Goal: Information Seeking & Learning: Find specific fact

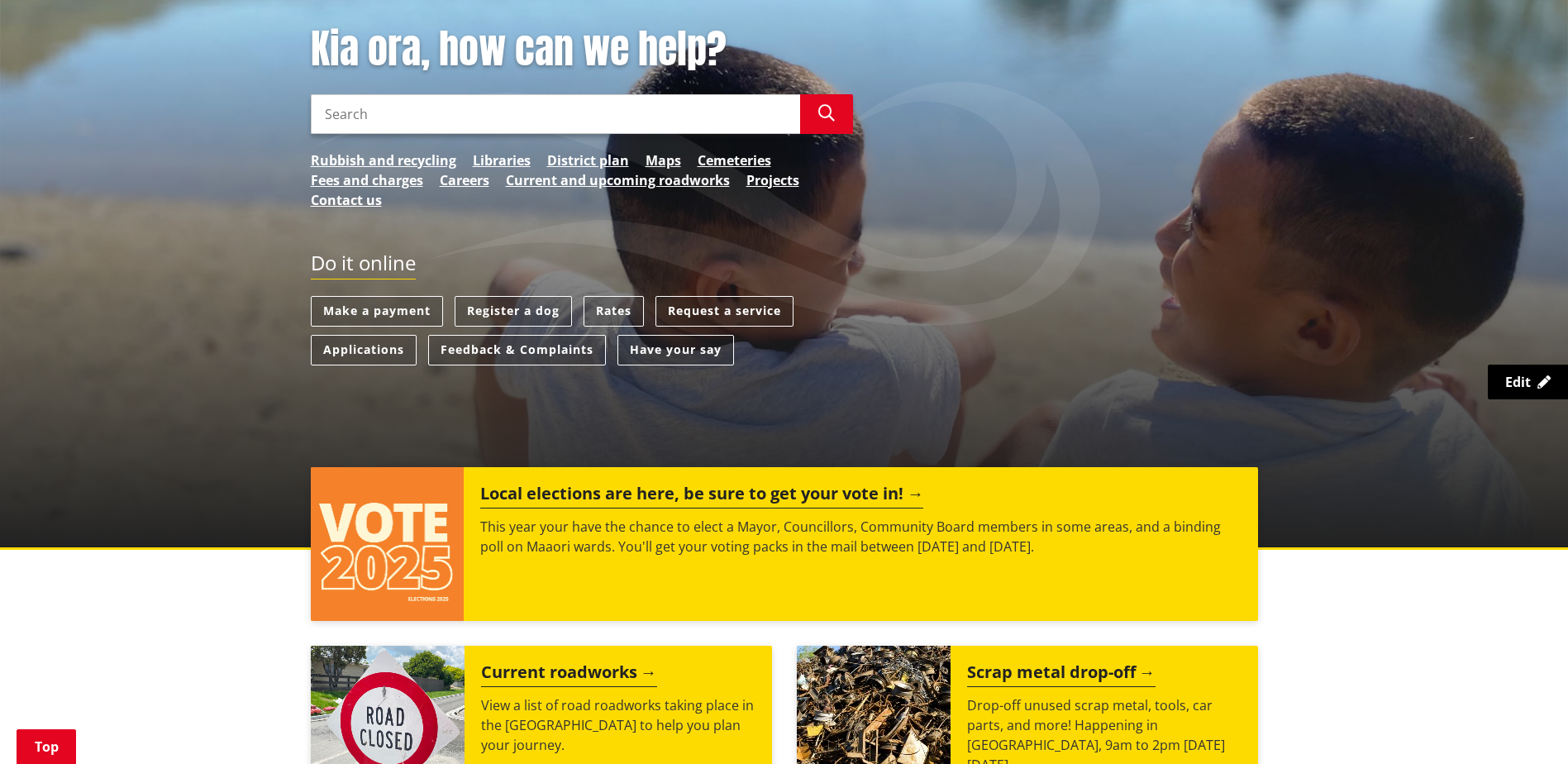
scroll to position [82, 0]
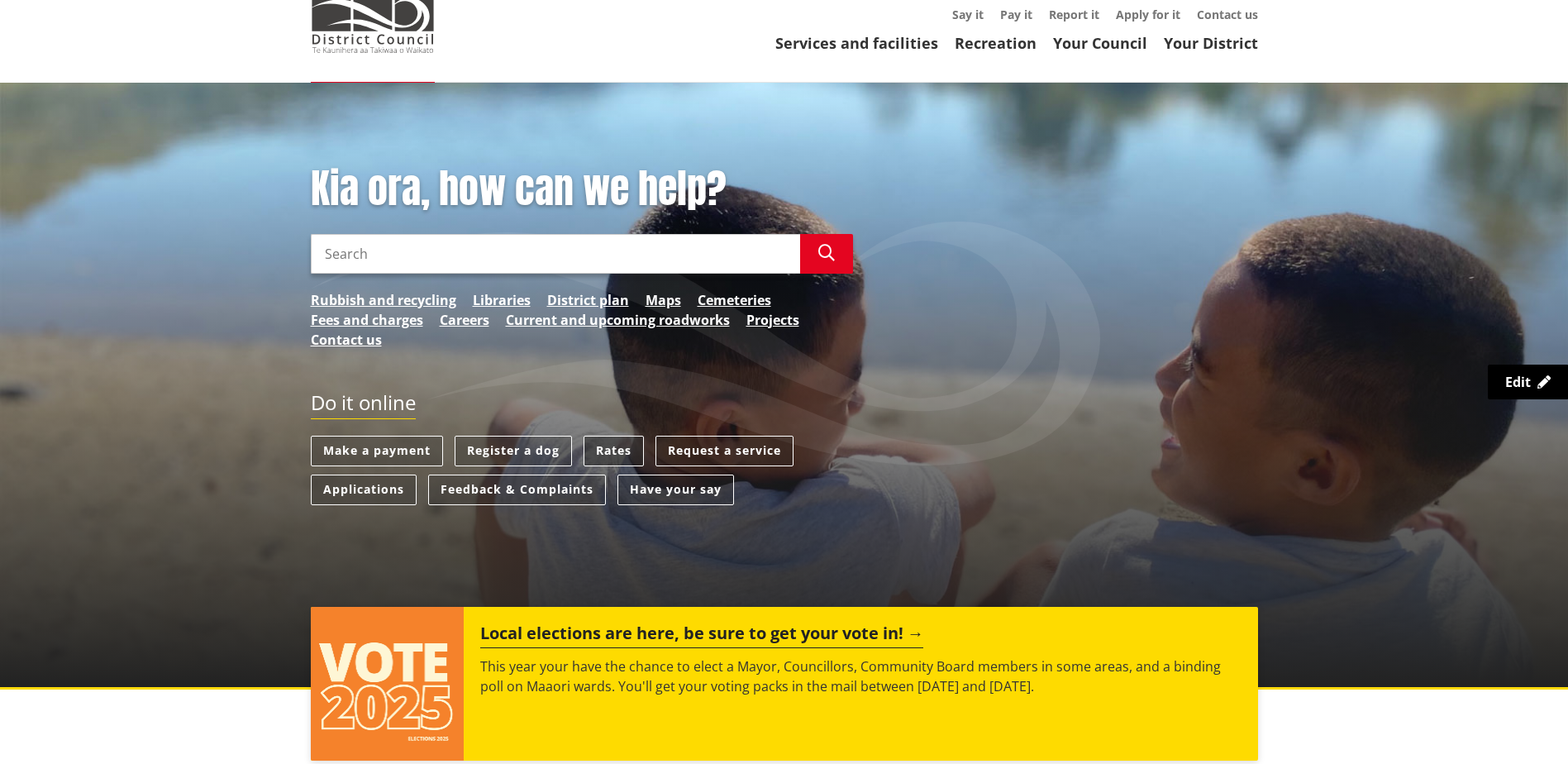
click at [609, 455] on link "Rates" at bounding box center [614, 451] width 60 height 31
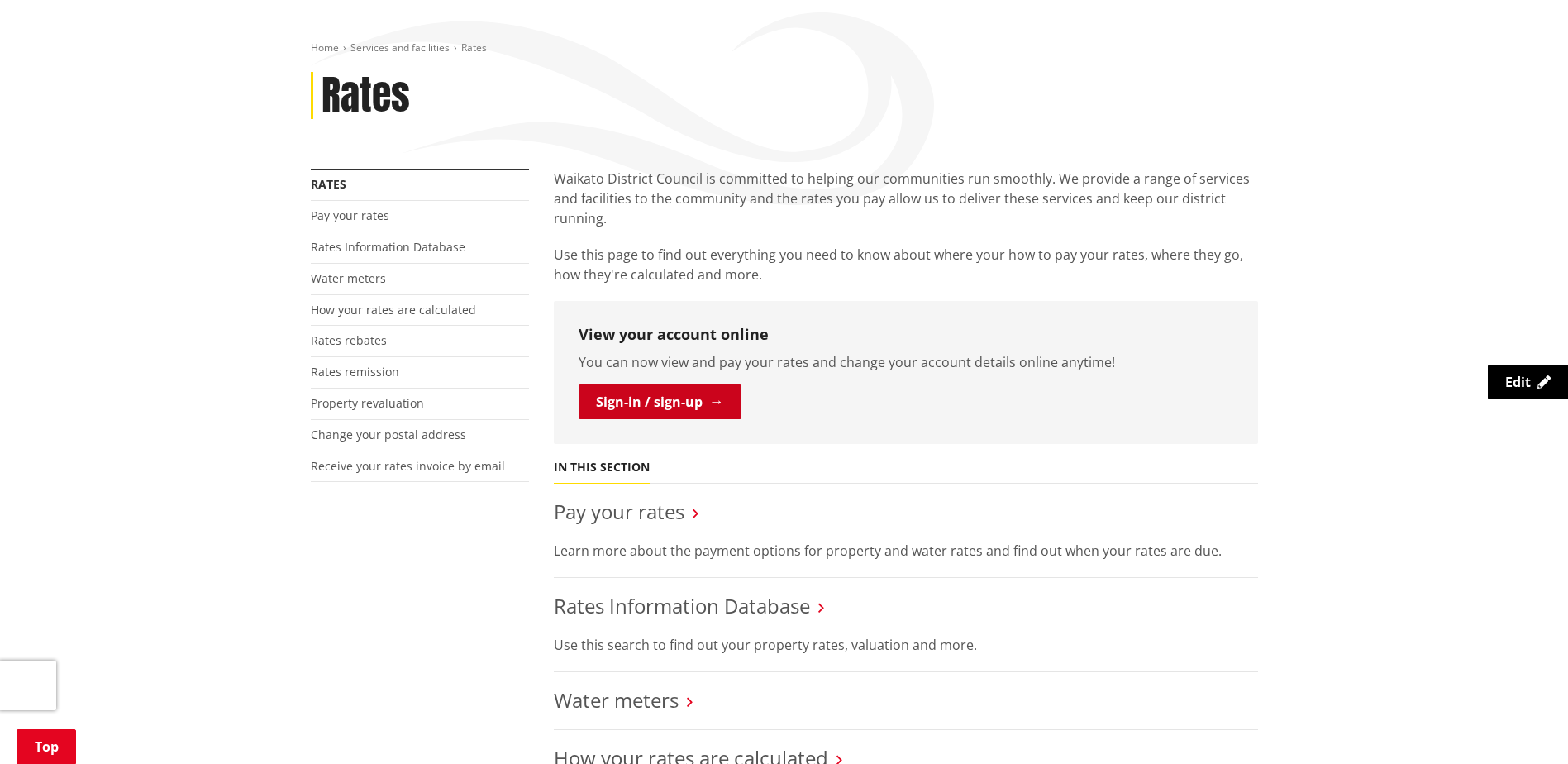
scroll to position [496, 0]
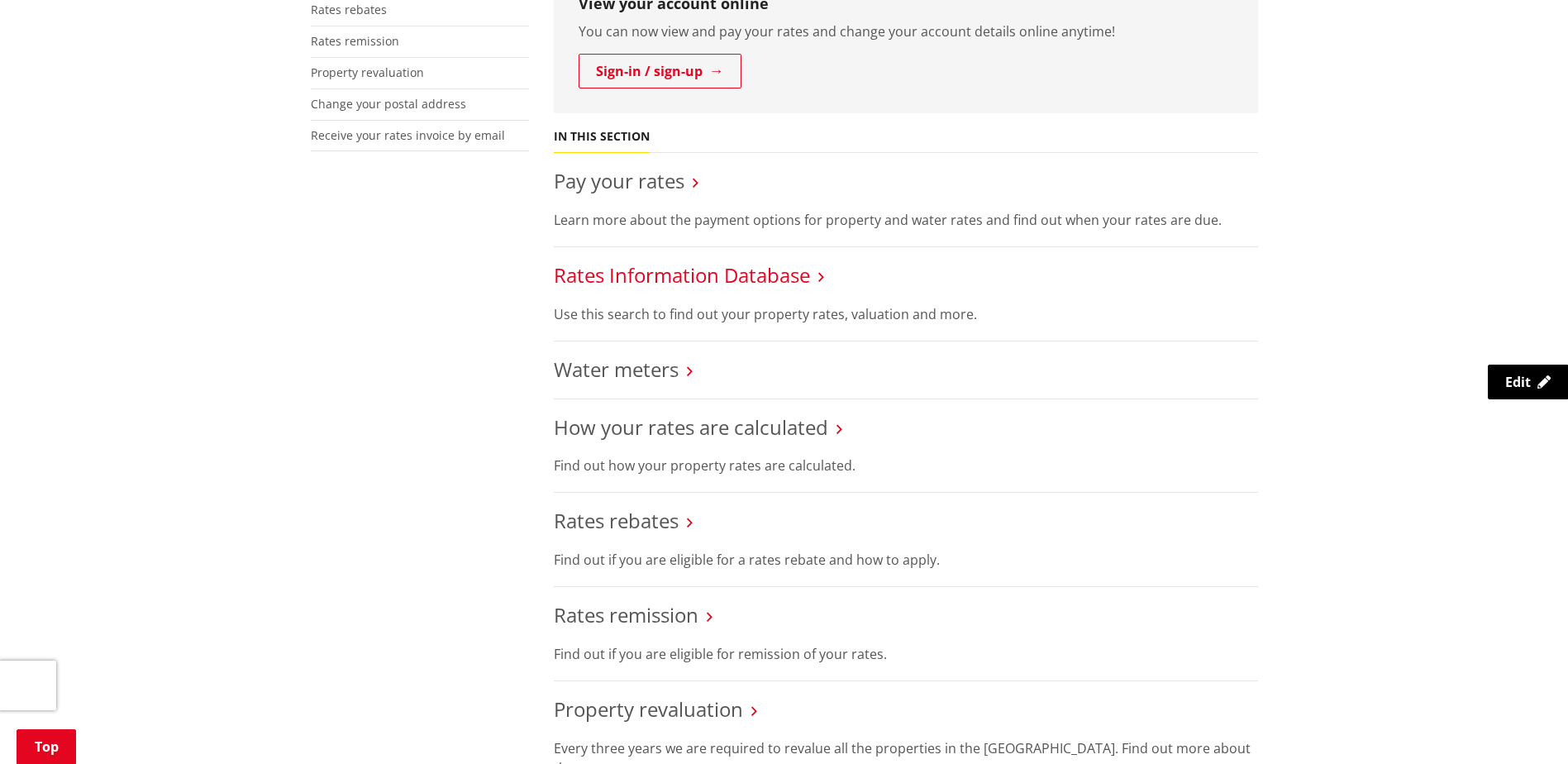
click at [666, 270] on link "Rates Information Database" at bounding box center [681, 275] width 256 height 27
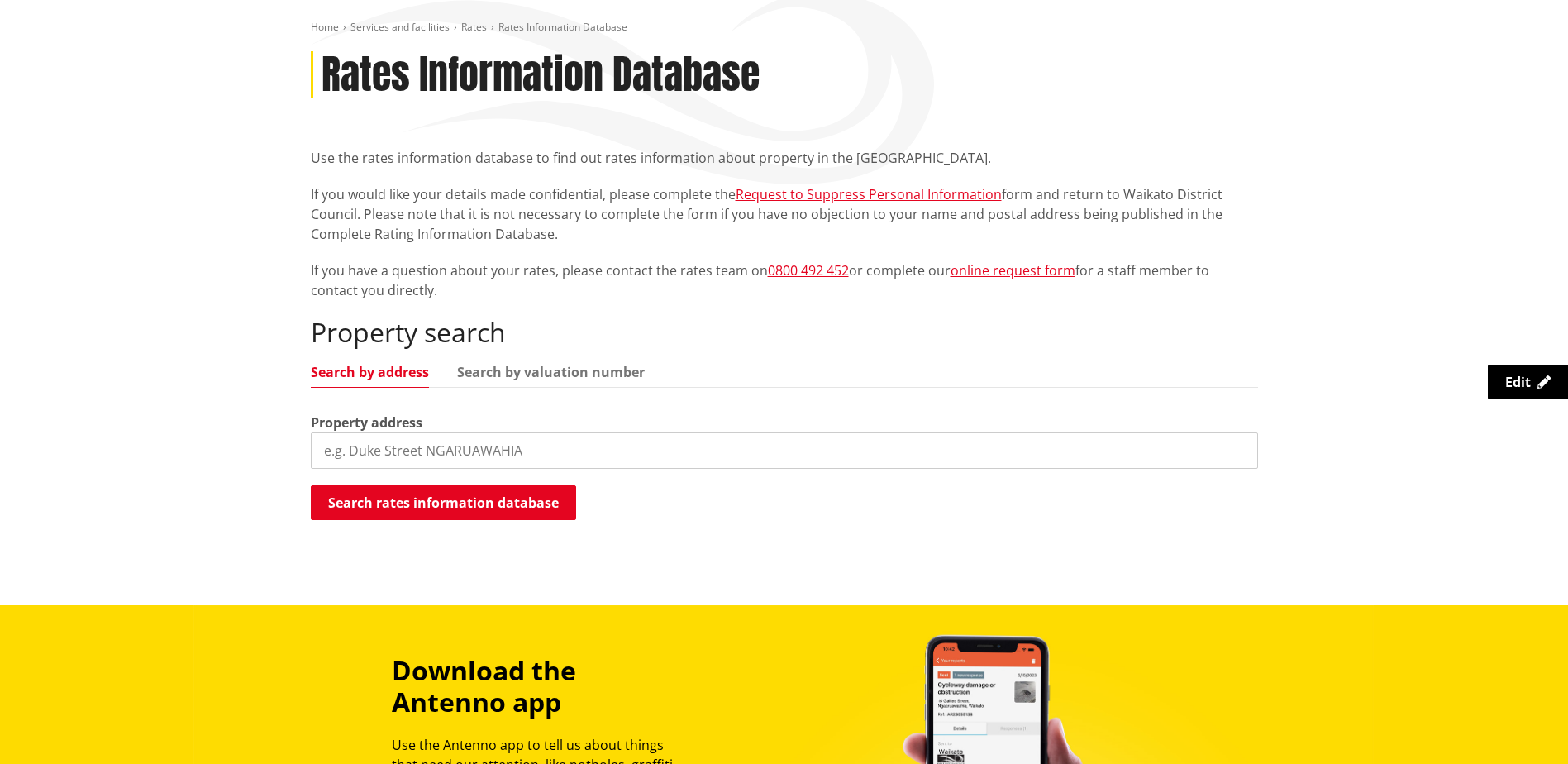
scroll to position [331, 0]
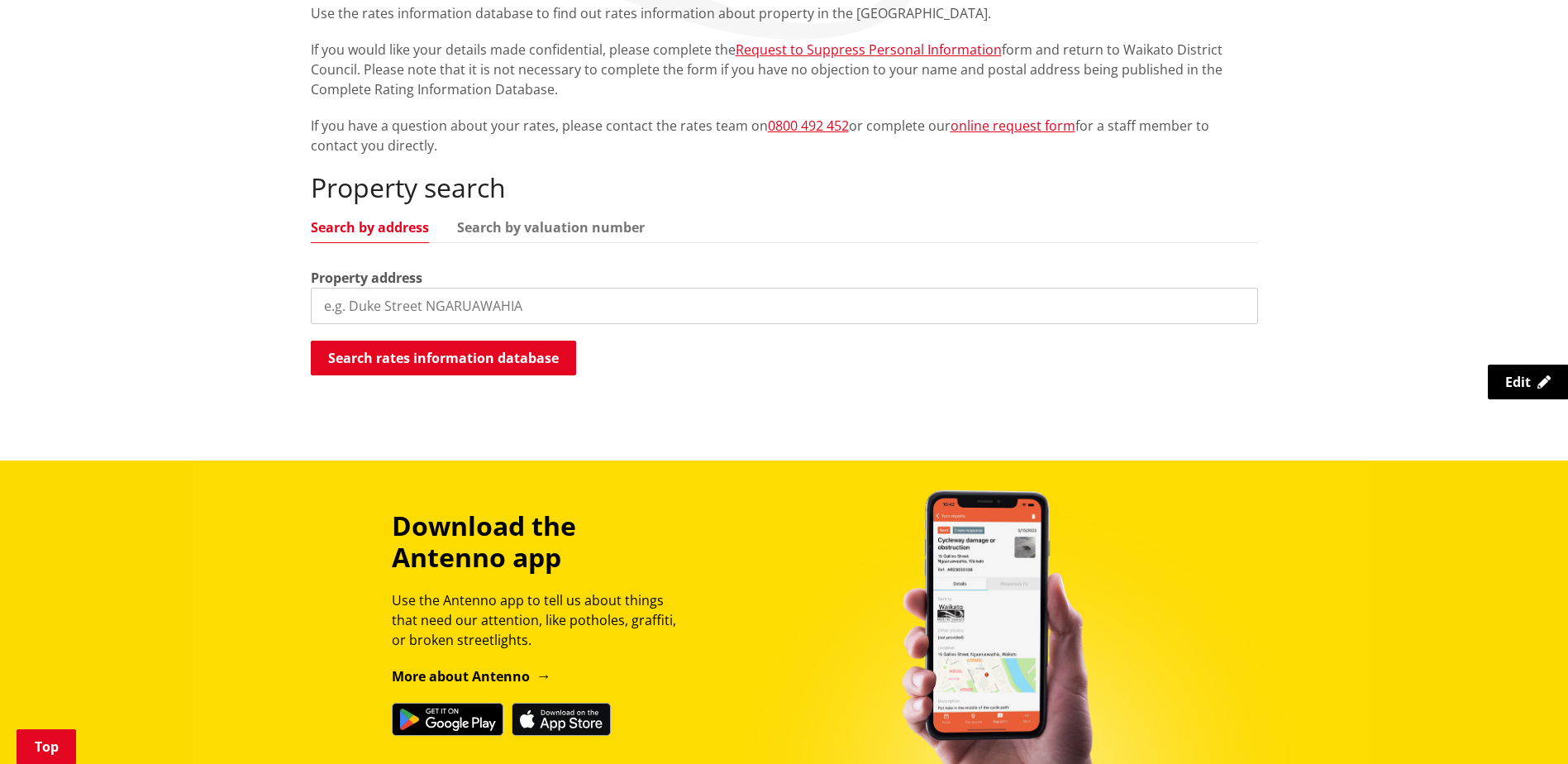
click at [411, 299] on input "search" at bounding box center [784, 306] width 948 height 37
type input "1a coolen place tuakau"
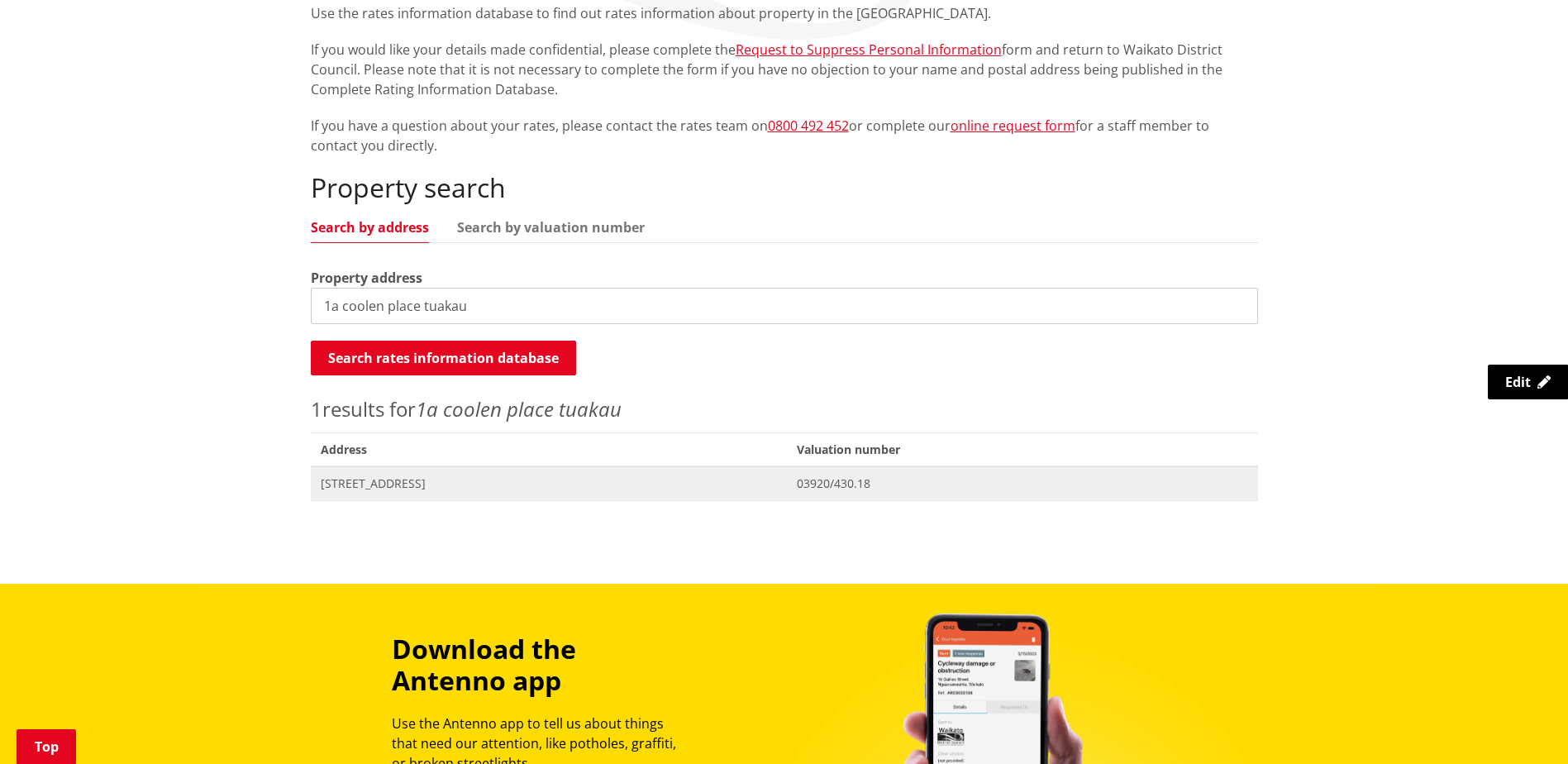
click at [434, 486] on span "1A Coolen Place TUAKAU" at bounding box center [549, 484] width 457 height 17
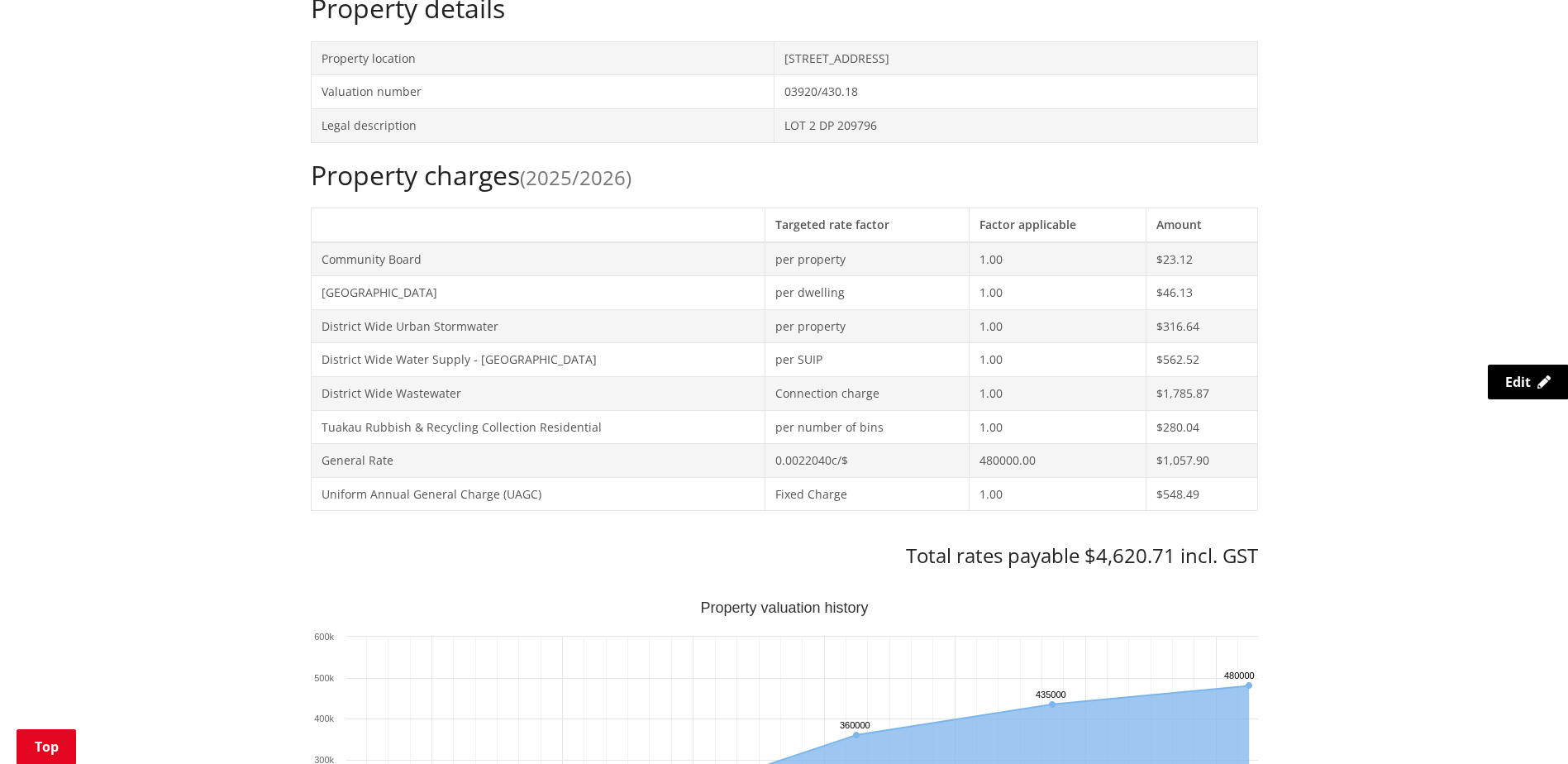
scroll to position [744, 0]
